Goal: Information Seeking & Learning: Learn about a topic

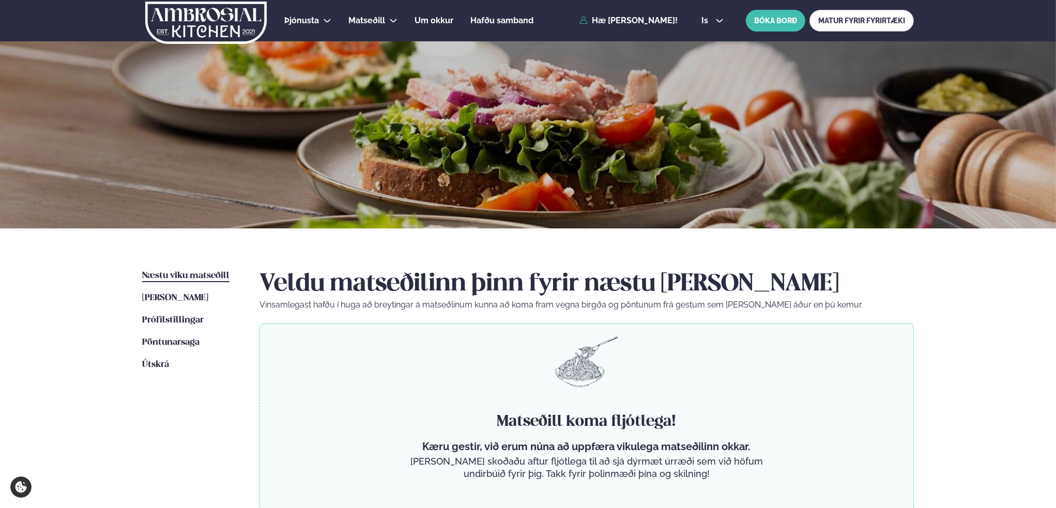
click at [207, 270] on link "Næstu [PERSON_NAME] matseðill Næsta vika" at bounding box center [185, 276] width 87 height 12
click at [196, 295] on span "[PERSON_NAME]" at bounding box center [175, 298] width 66 height 9
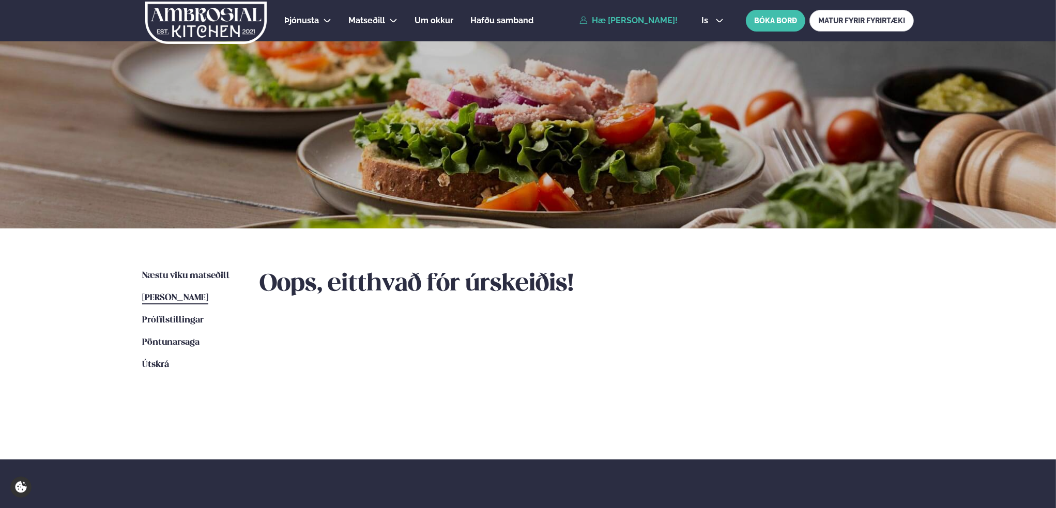
click at [635, 24] on link "Hæ [PERSON_NAME]!" at bounding box center [628, 20] width 98 height 9
click at [197, 277] on span "Næstu viku matseðill" at bounding box center [185, 275] width 87 height 9
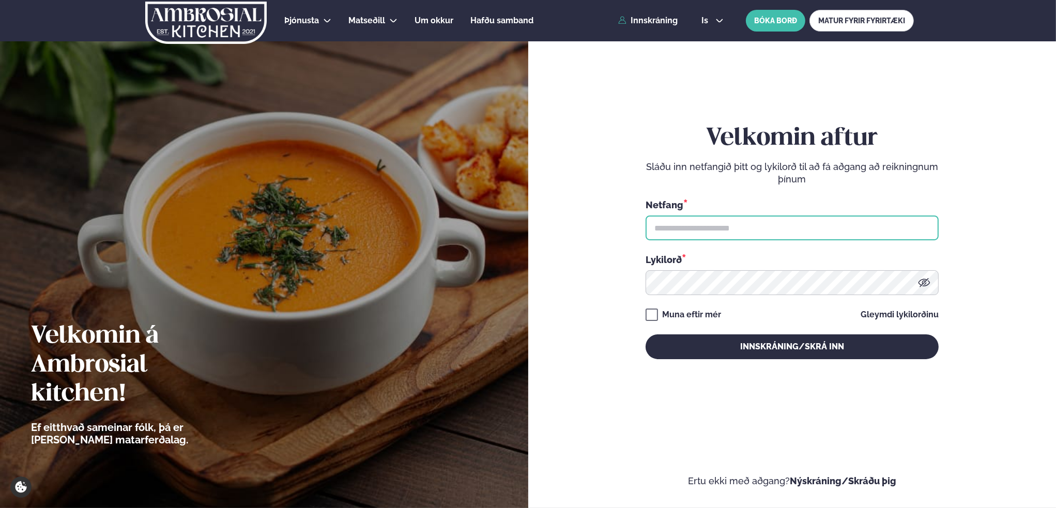
click at [712, 219] on input "text" at bounding box center [792, 228] width 293 height 25
type input "**********"
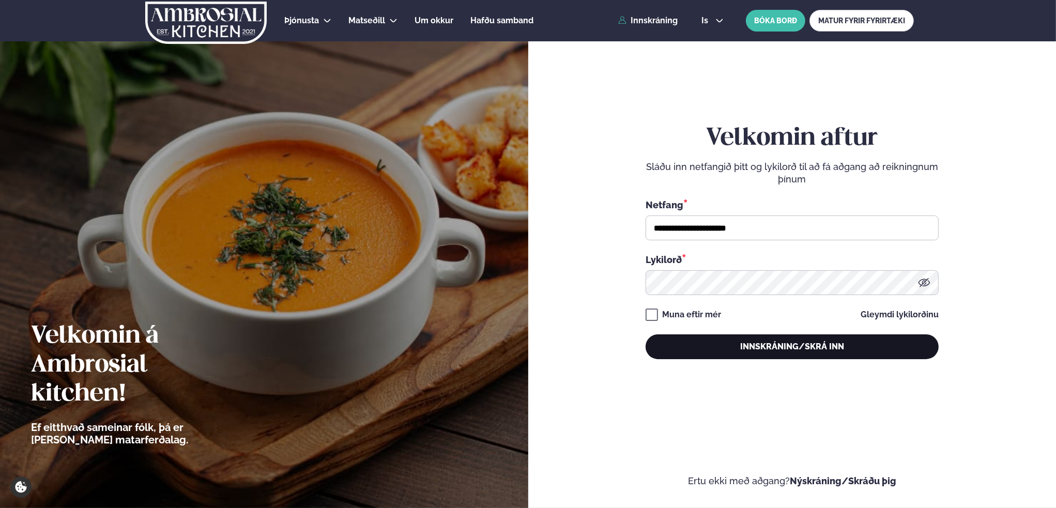
click at [773, 342] on button "Innskráning/Skrá inn" at bounding box center [792, 346] width 293 height 25
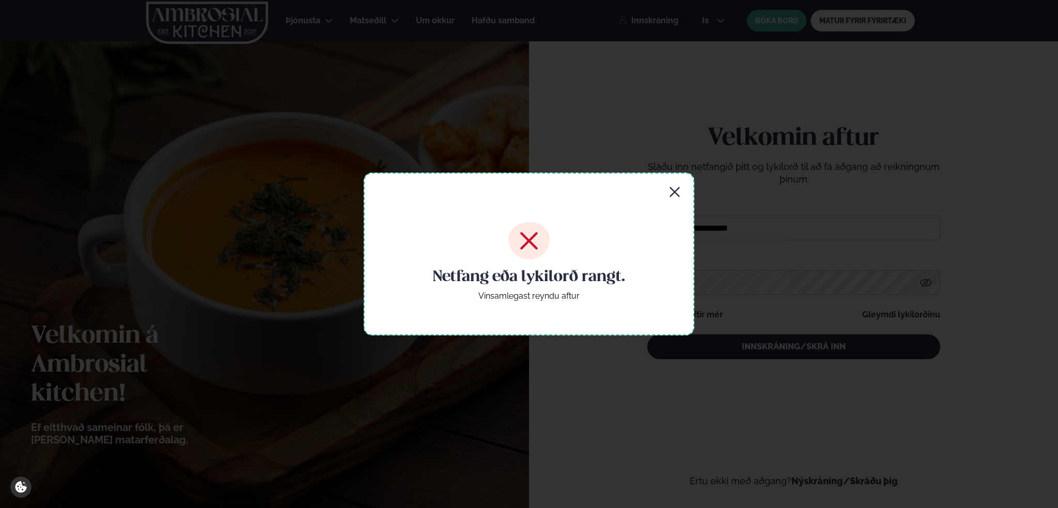
click at [674, 194] on icon "button" at bounding box center [675, 192] width 10 height 10
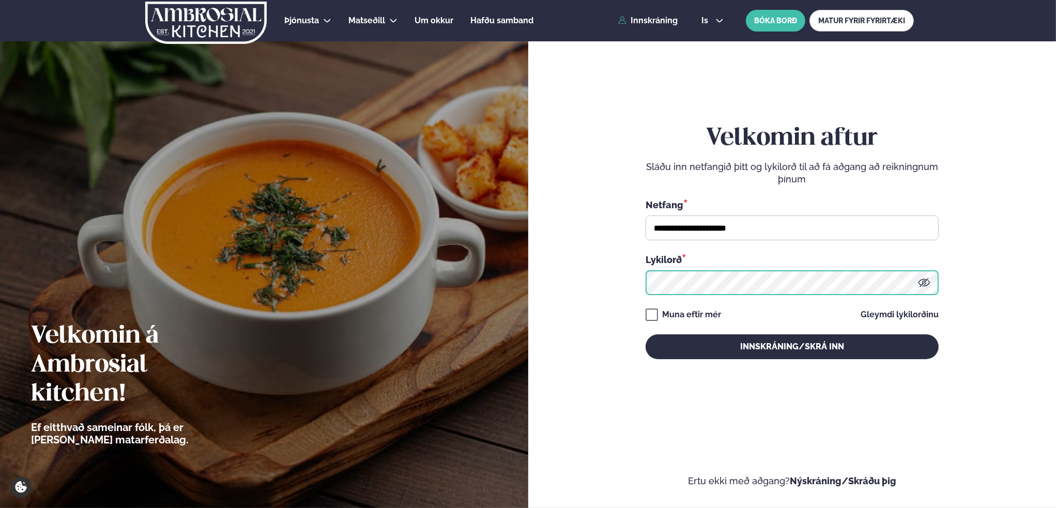
click at [624, 292] on form "**********" at bounding box center [792, 252] width 466 height 470
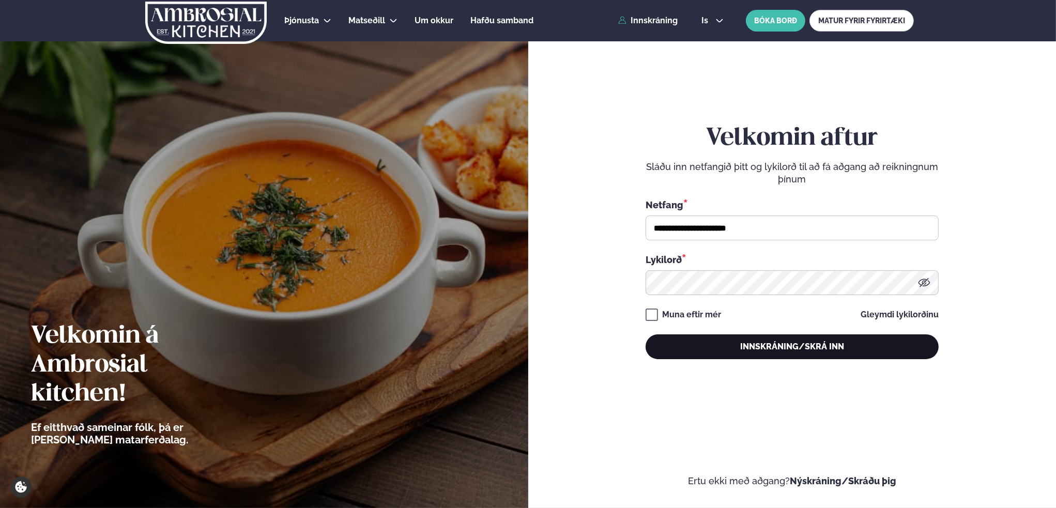
click at [814, 342] on button "Innskráning/Skrá inn" at bounding box center [792, 346] width 293 height 25
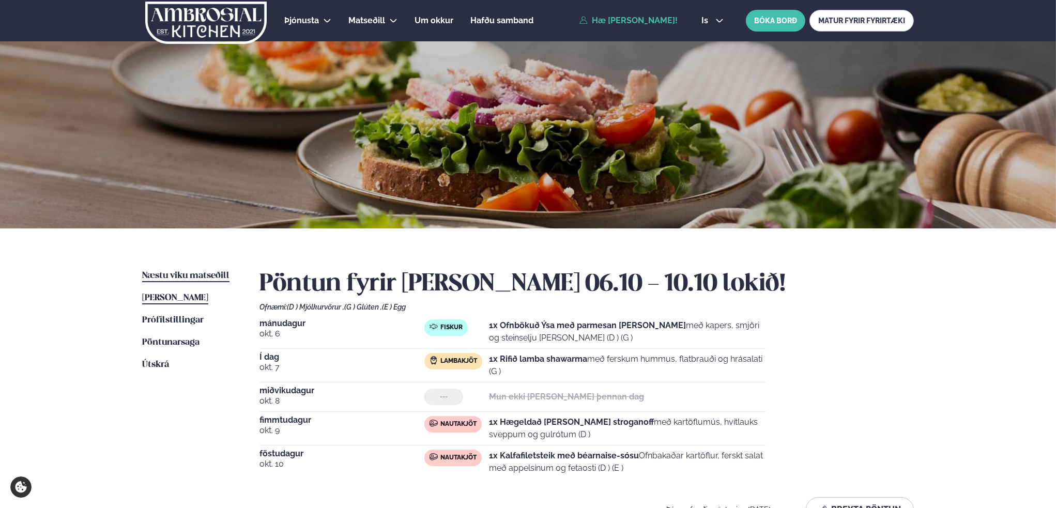
click at [180, 273] on span "Næstu viku matseðill" at bounding box center [185, 275] width 87 height 9
